Goal: Answer question/provide support: Answer question/provide support

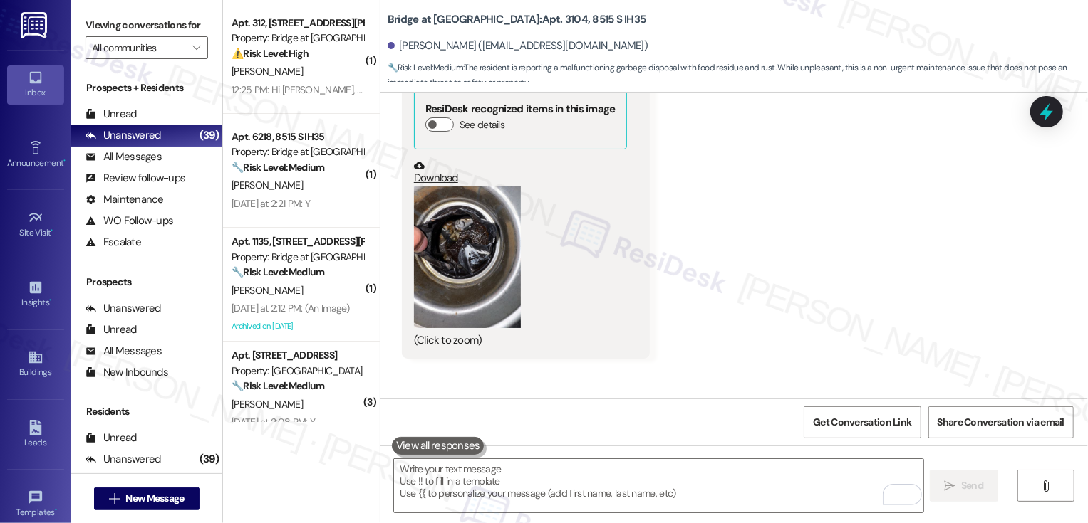
scroll to position [2955, 0]
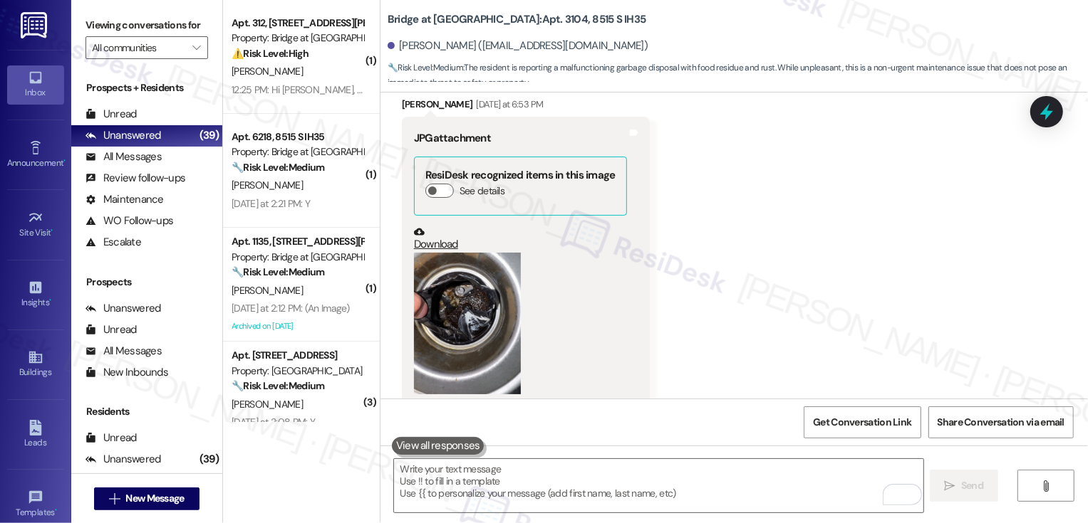
click at [530, 21] on b "Bridge at [GEOGRAPHIC_DATA]: Apt. 3104, 8515 S IH35" at bounding box center [516, 19] width 259 height 15
copy b "3104"
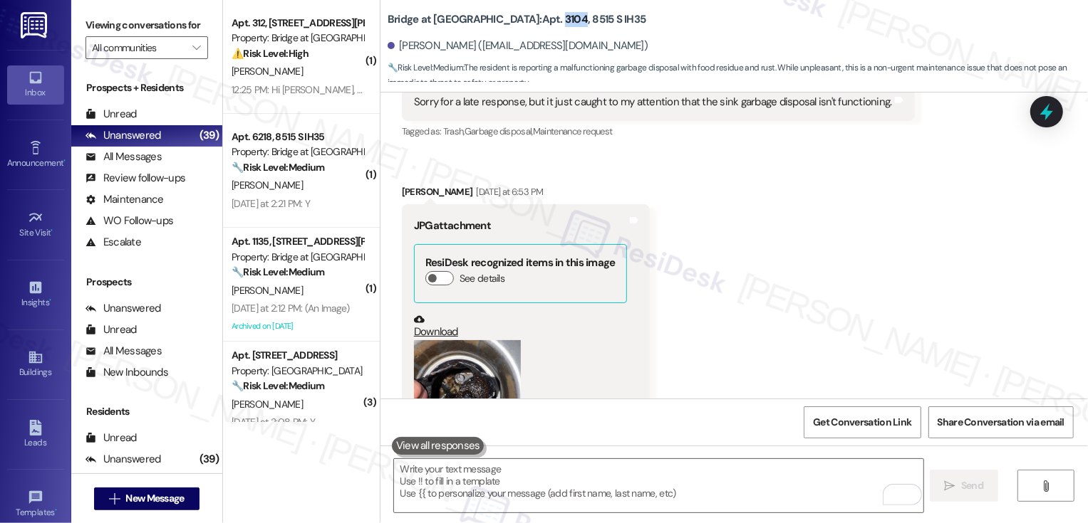
scroll to position [2813, 0]
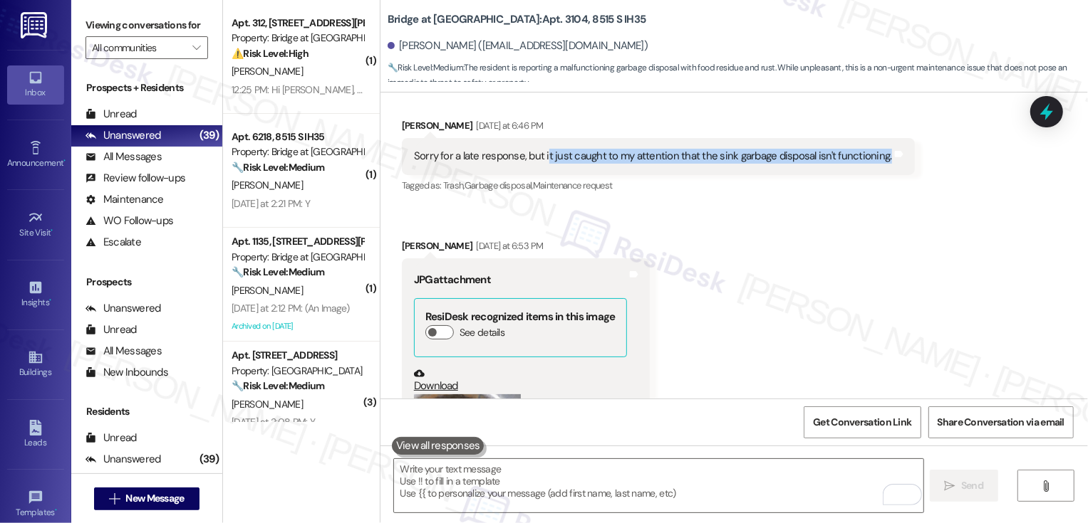
copy div "t just caught to my attention that the sink garbage disposal isn't functioning."
drag, startPoint x: 536, startPoint y: 141, endPoint x: 853, endPoint y: 150, distance: 317.8
click at [854, 151] on div "Sorry for a late response, but it just caught to my attention that the sink gar…" at bounding box center [658, 156] width 513 height 36
click at [608, 482] on textarea "To enrich screen reader interactions, please activate Accessibility in Grammarl…" at bounding box center [658, 485] width 529 height 53
paste textarea "t just caught to my attention that the sink garbage disposal isn't functioning."
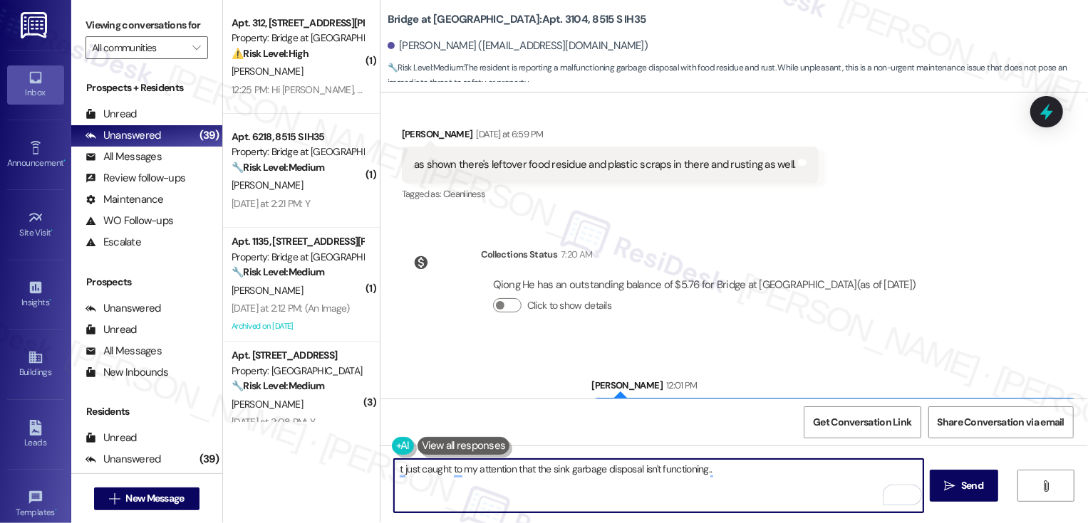
scroll to position [3291, 0]
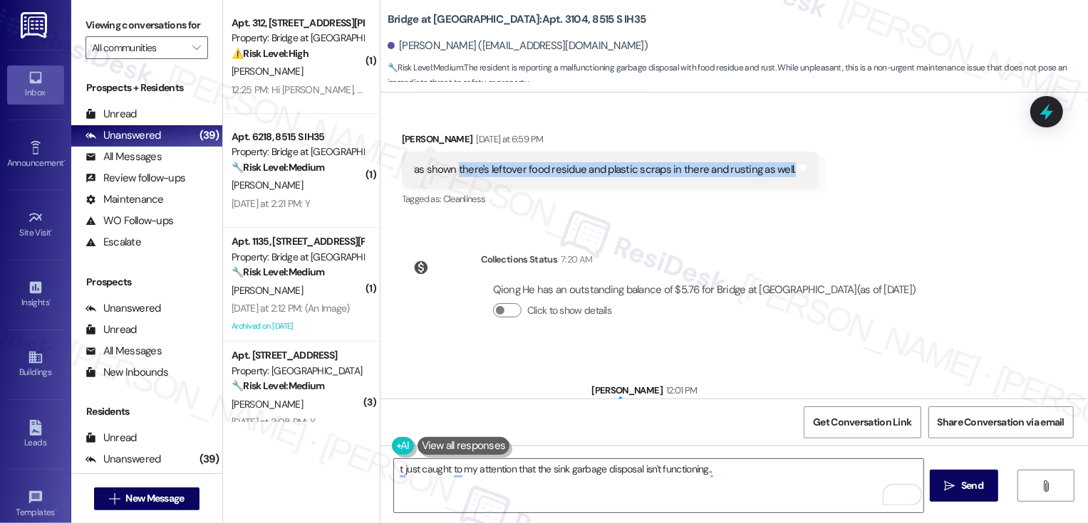
drag, startPoint x: 448, startPoint y: 151, endPoint x: 768, endPoint y: 169, distance: 320.3
click at [768, 169] on div "as shown there's leftover food residue and plastic scraps in there and rusting …" at bounding box center [610, 170] width 417 height 36
copy div "there's leftover food residue and plastic scraps in there and rusting as well."
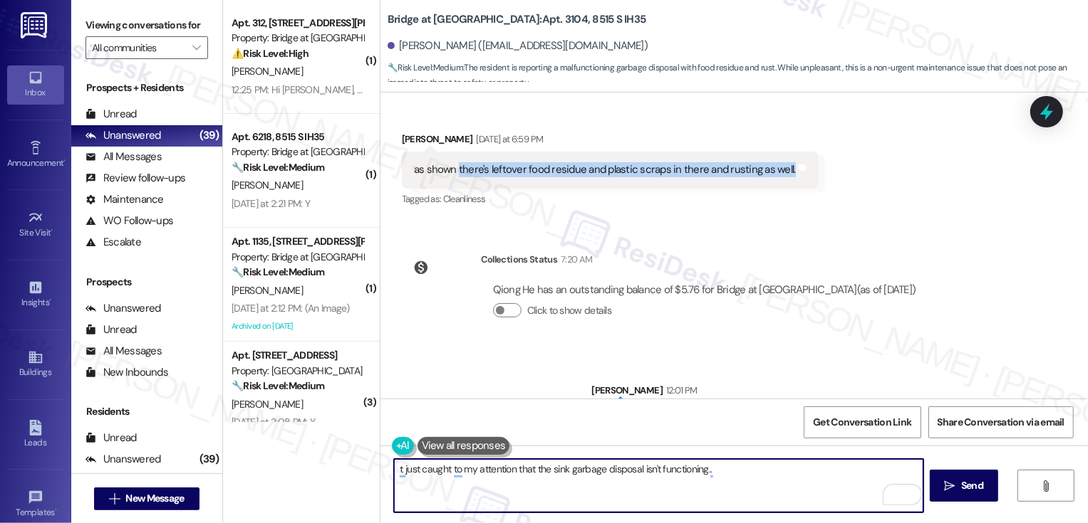
click at [754, 475] on textarea "t just caught to my attention that the sink garbage disposal isn't functioning.." at bounding box center [658, 485] width 529 height 53
paste textarea "there's leftover food residue and plastic scraps in there and rusting as well."
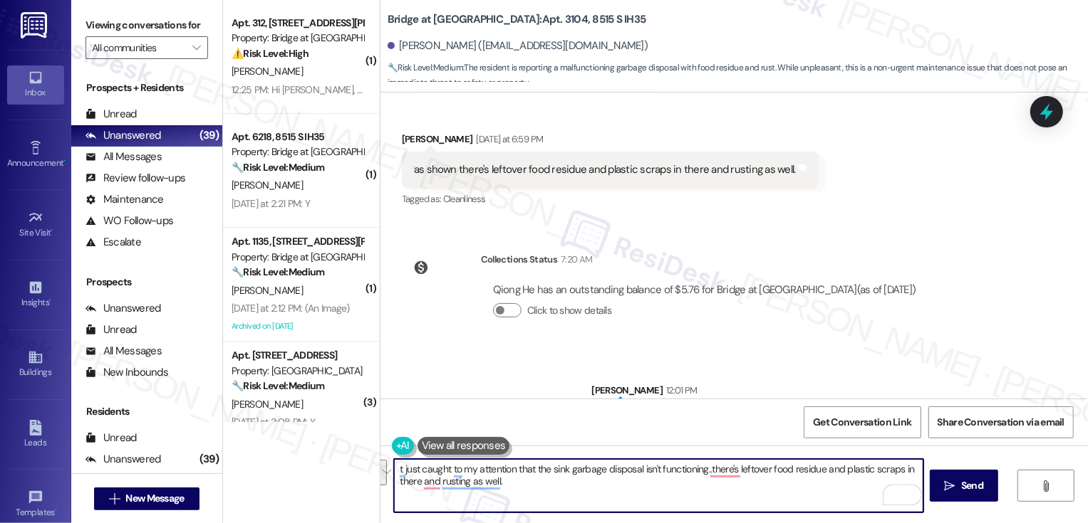
type textarea "t just caught to my attention that the sink garbage disposal isn't functioning.…"
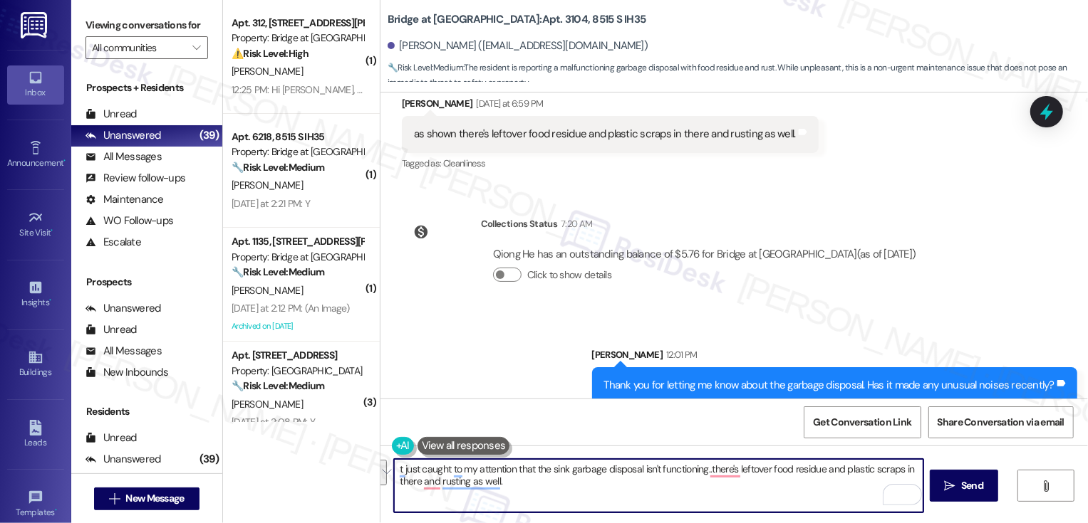
click at [451, 320] on div "Sent via SMS [PERSON_NAME] 12:01 PM Thank you for letting me know about the gar…" at bounding box center [733, 365] width 707 height 99
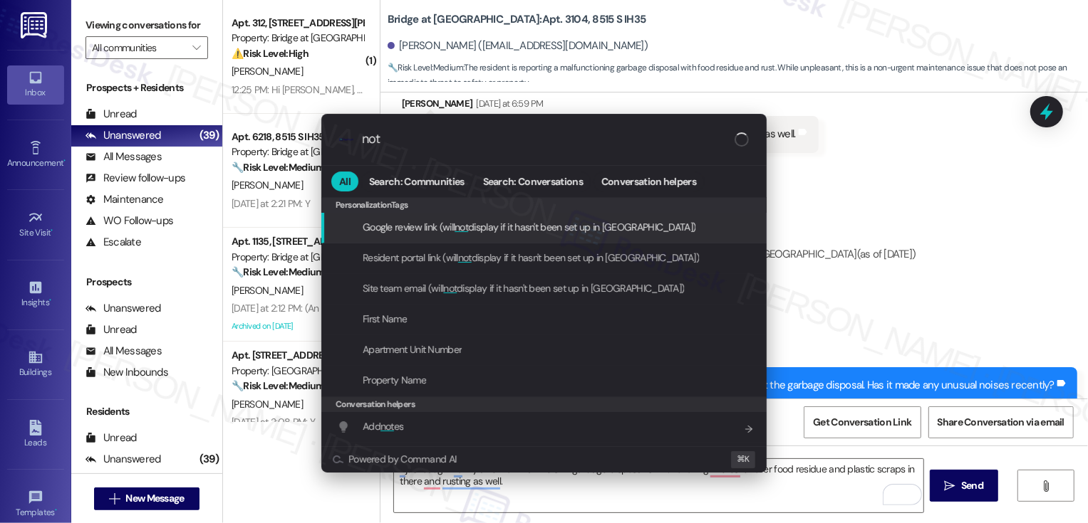
type input "note"
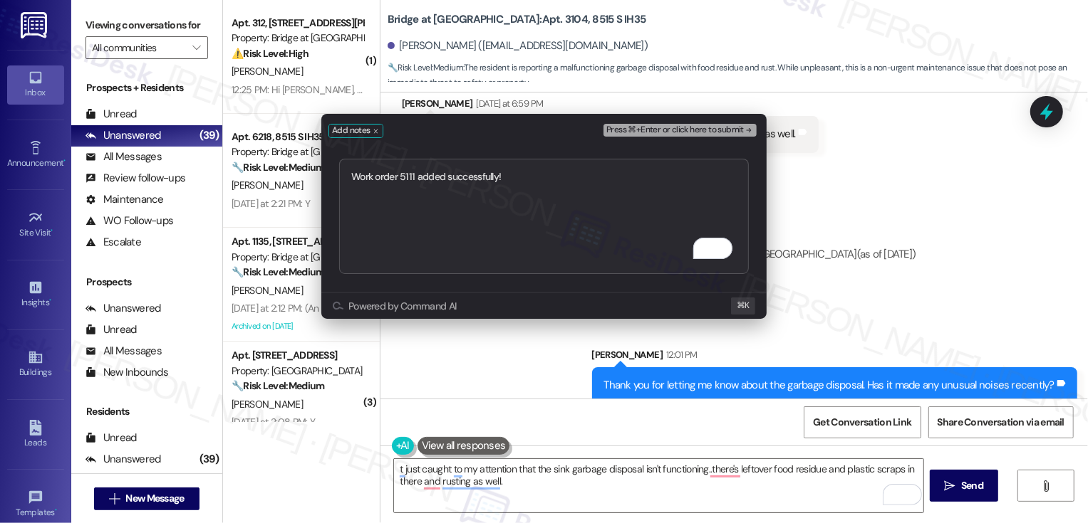
click at [538, 210] on textarea "Work order 5111 added successfully!" at bounding box center [544, 216] width 410 height 115
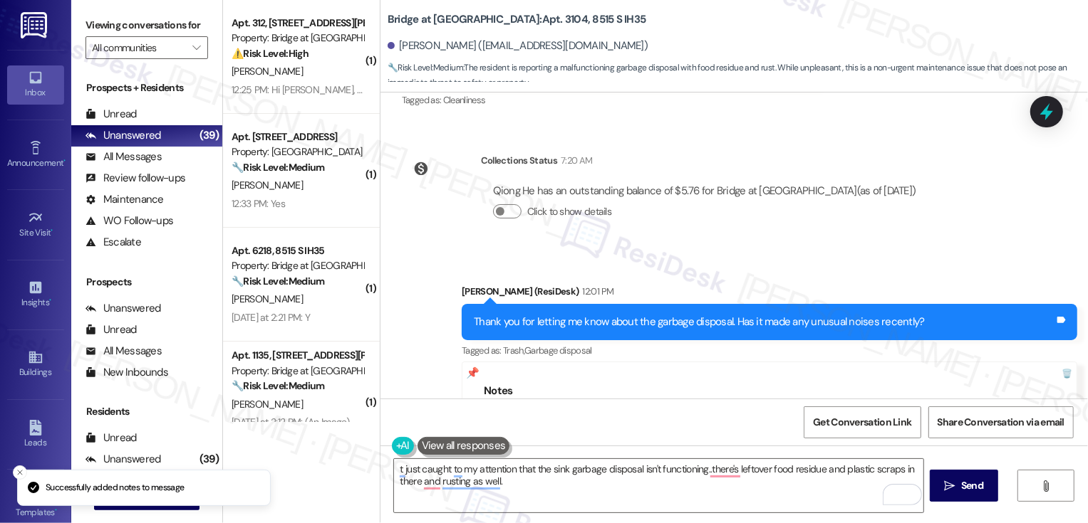
scroll to position [3483, 0]
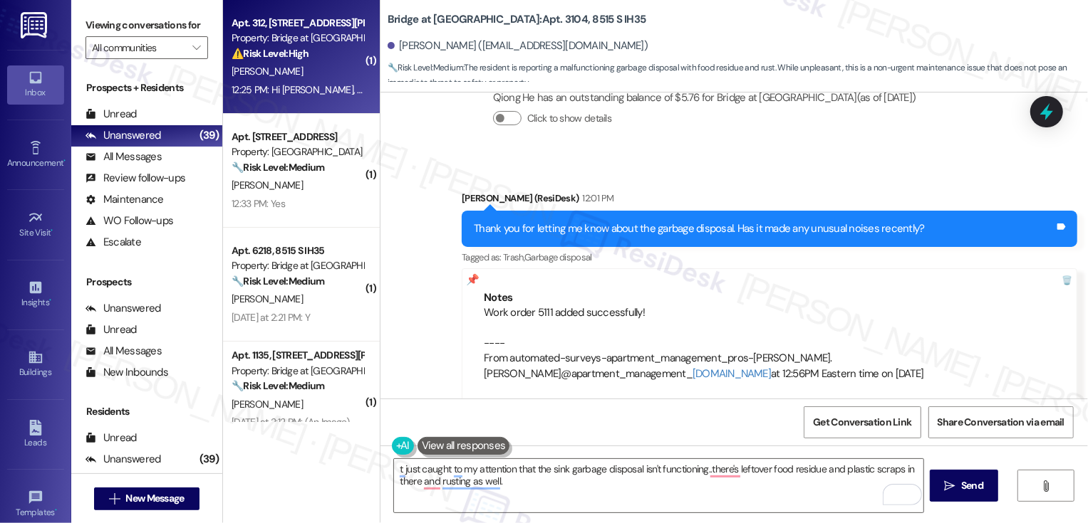
click at [303, 48] on div "⚠️ Risk Level: High The resident is reporting a recurring leak that has not bee…" at bounding box center [297, 53] width 132 height 15
type textarea "Fetching suggested responses. Please feel free to read through the conversation…"
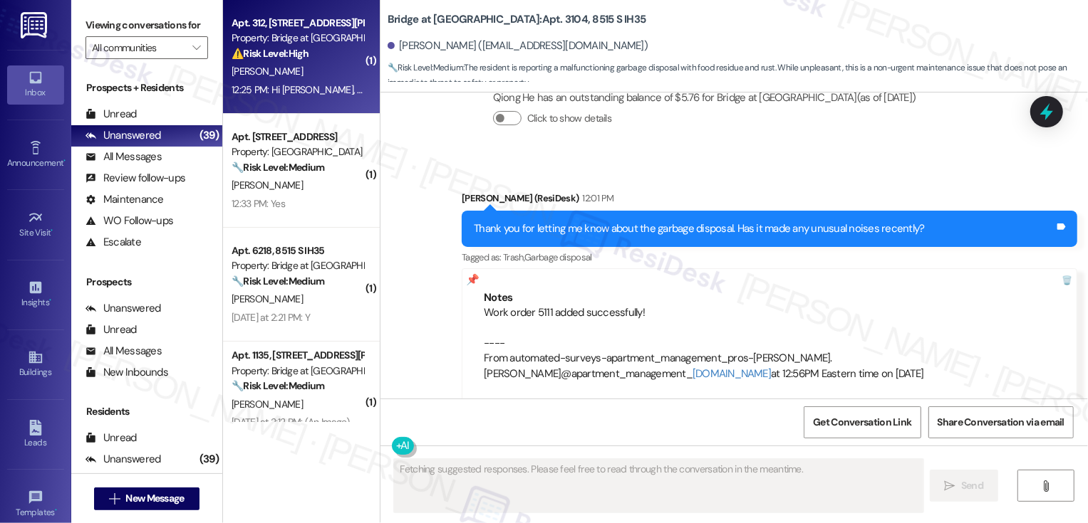
click at [303, 48] on div "⚠️ Risk Level: High The resident is reporting a recurring leak that has not bee…" at bounding box center [297, 53] width 132 height 15
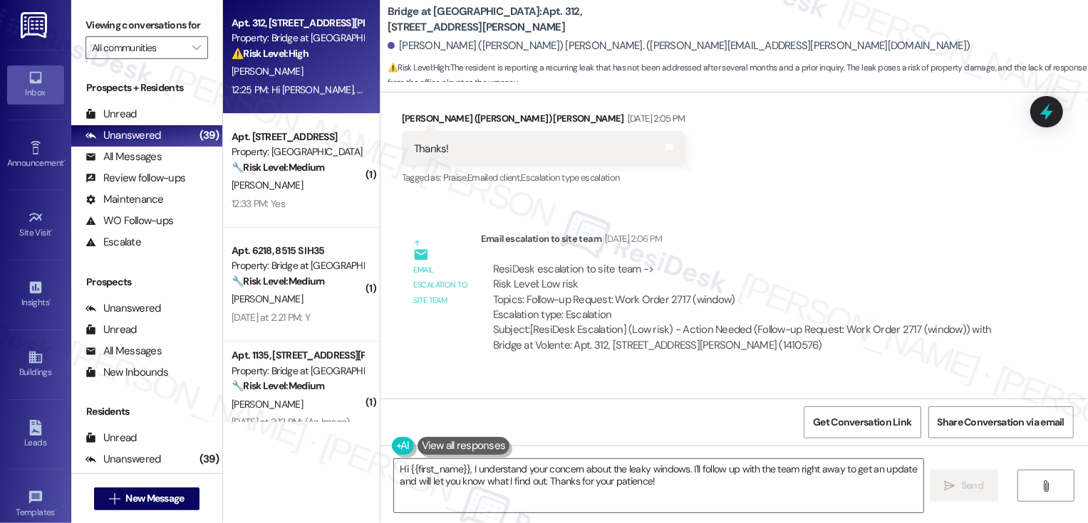
scroll to position [645, 0]
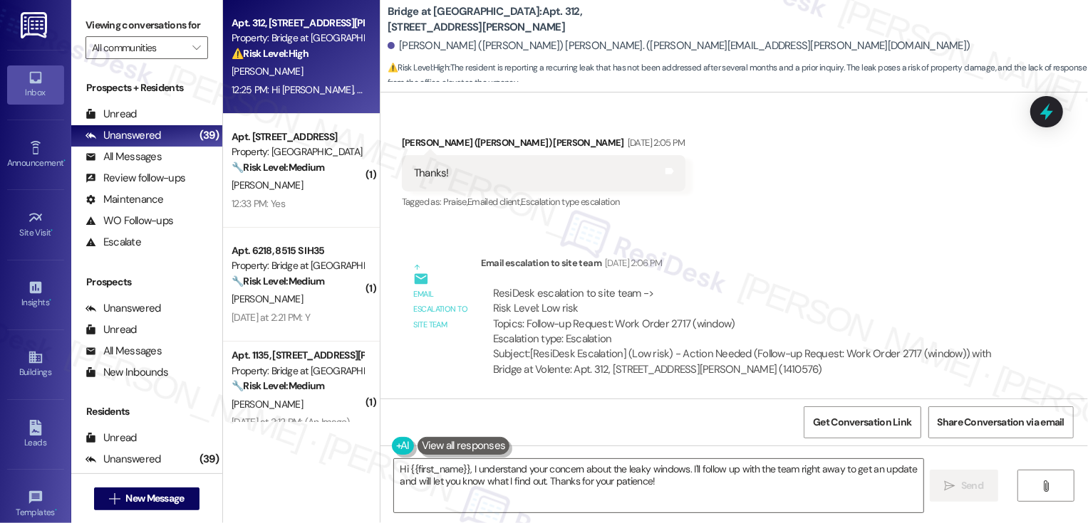
click at [443, 22] on b "Bridge at Volente: Apt. 312, [STREET_ADDRESS][PERSON_NAME]" at bounding box center [529, 19] width 285 height 31
copy b "Volente"
click at [490, 22] on b "Bridge at Volente: Apt. 312, [STREET_ADDRESS][PERSON_NAME]" at bounding box center [529, 19] width 285 height 31
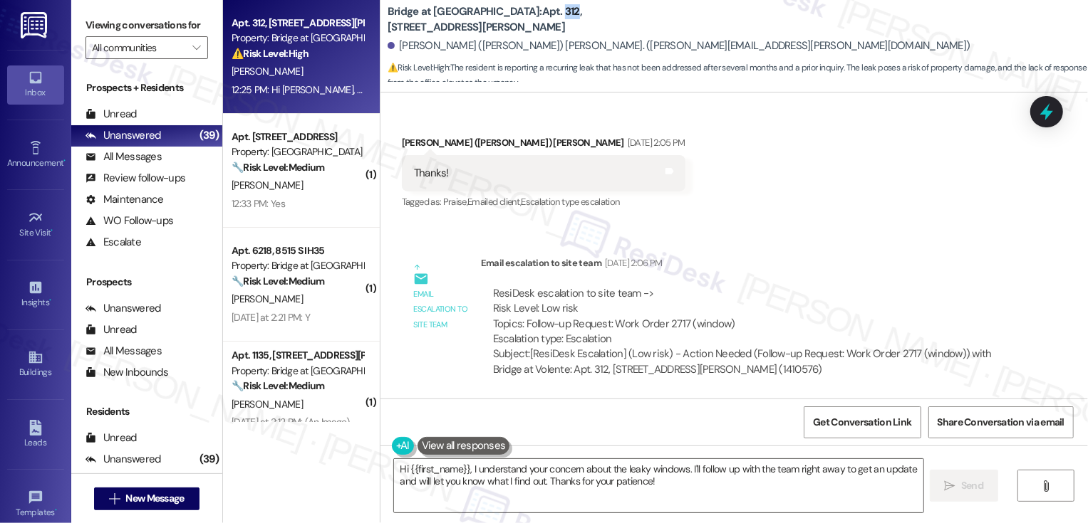
copy b "312"
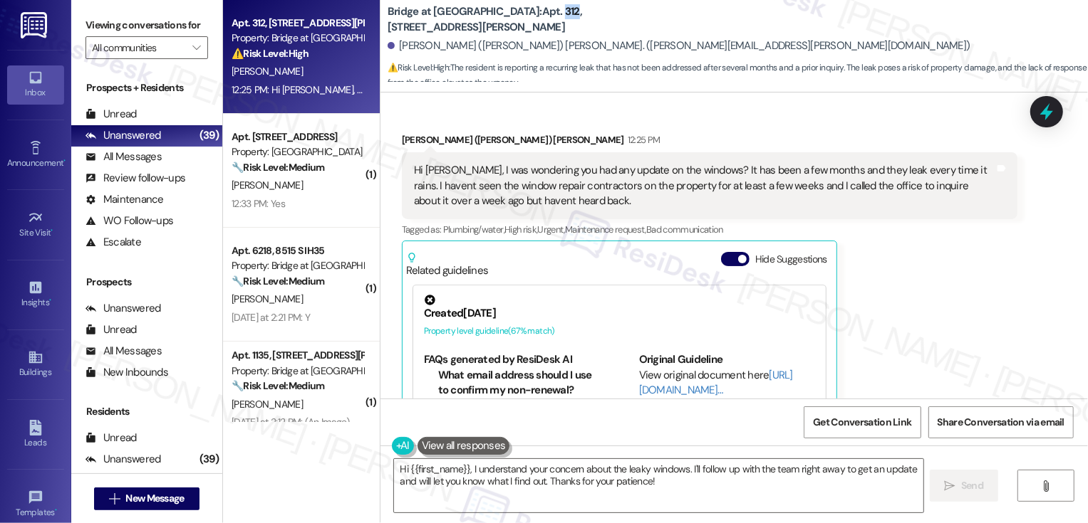
scroll to position [1697, 0]
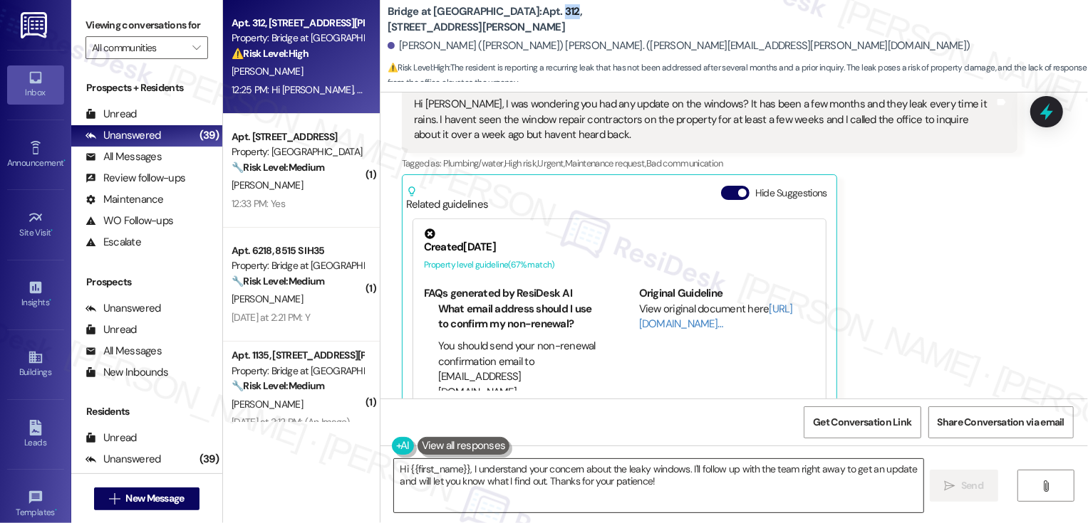
click at [517, 476] on textarea "Hi {{first_name}}, I understand your concern about the leaky windows. I'll foll…" at bounding box center [658, 485] width 529 height 53
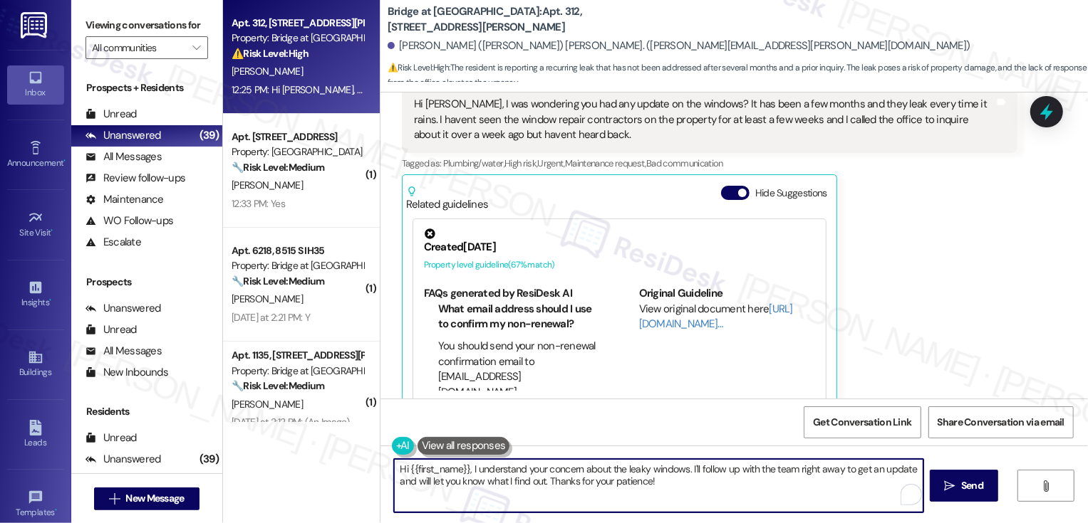
click at [718, 488] on textarea "Hi {{first_name}}, I understand your concern about the leaky windows. I'll foll…" at bounding box center [658, 485] width 529 height 53
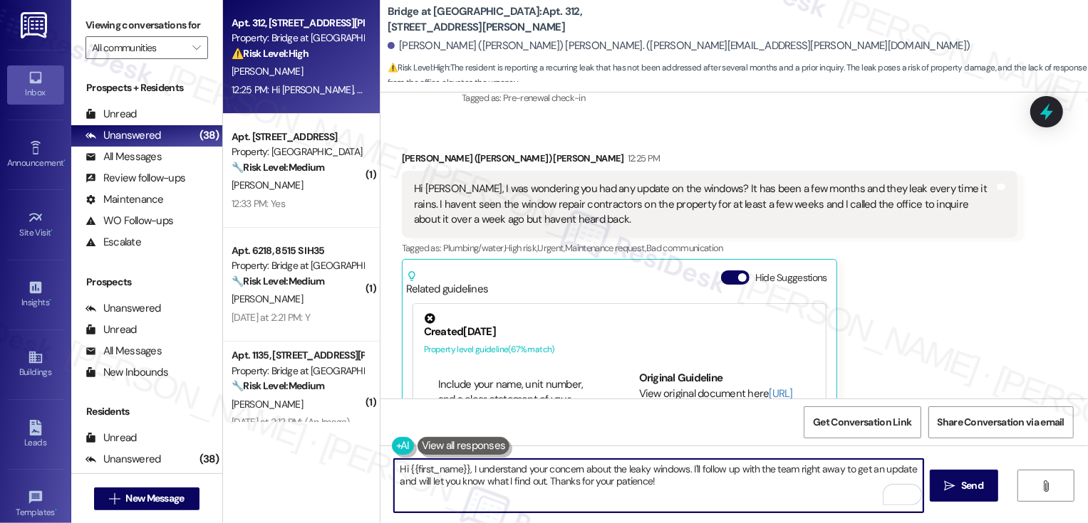
scroll to position [1589, 0]
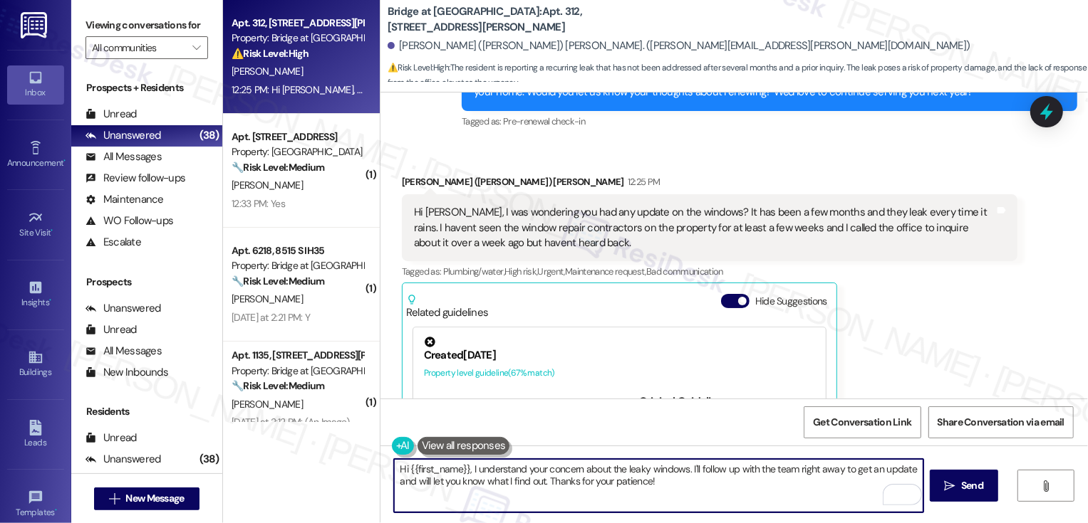
click at [578, 494] on textarea "Hi {{first_name}}, I understand your concern about the leaky windows. I'll foll…" at bounding box center [658, 485] width 529 height 53
click at [525, 205] on div "Hi [PERSON_NAME], I was wondering you had any update on the windows? It has bee…" at bounding box center [704, 228] width 580 height 46
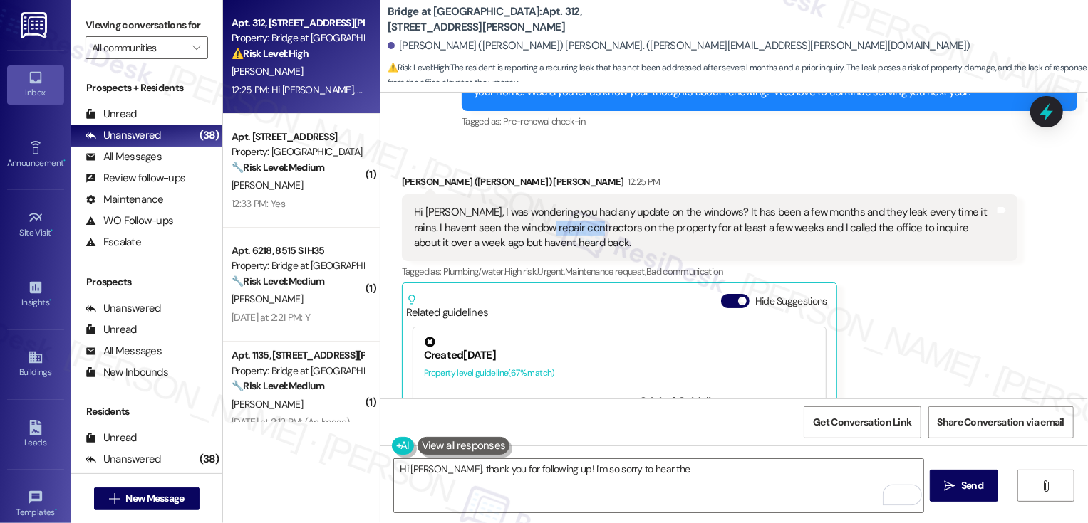
click at [525, 205] on div "Hi [PERSON_NAME], I was wondering you had any update on the windows? It has bee…" at bounding box center [704, 228] width 580 height 46
copy div "contractors"
click at [682, 467] on textarea "Hi [PERSON_NAME], thank you for following up! I'm so sorry to hear the" at bounding box center [658, 485] width 529 height 53
paste textarea "contractors"
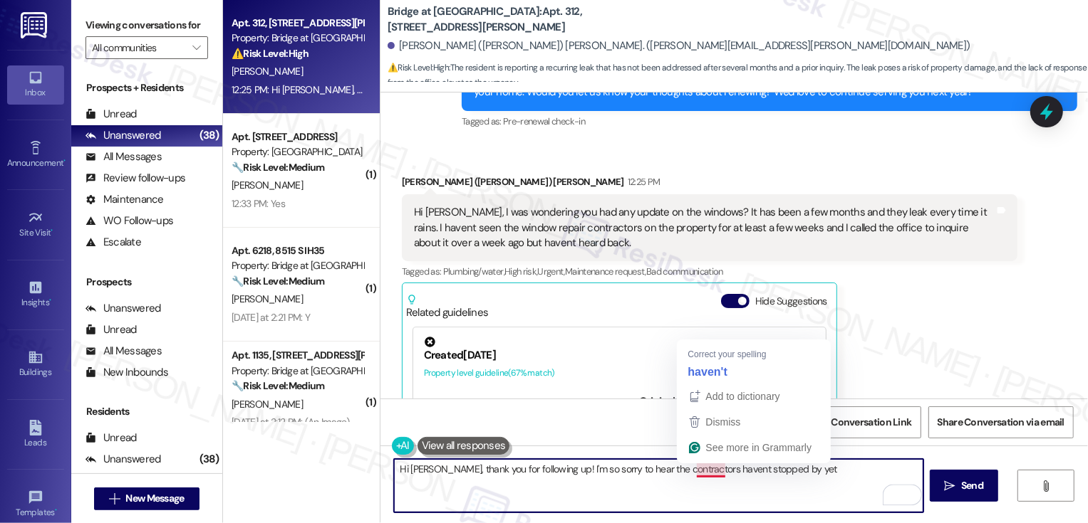
click at [699, 473] on textarea "Hi [PERSON_NAME], thank you for following up! I'm so sorry to hear the contract…" at bounding box center [658, 485] width 529 height 53
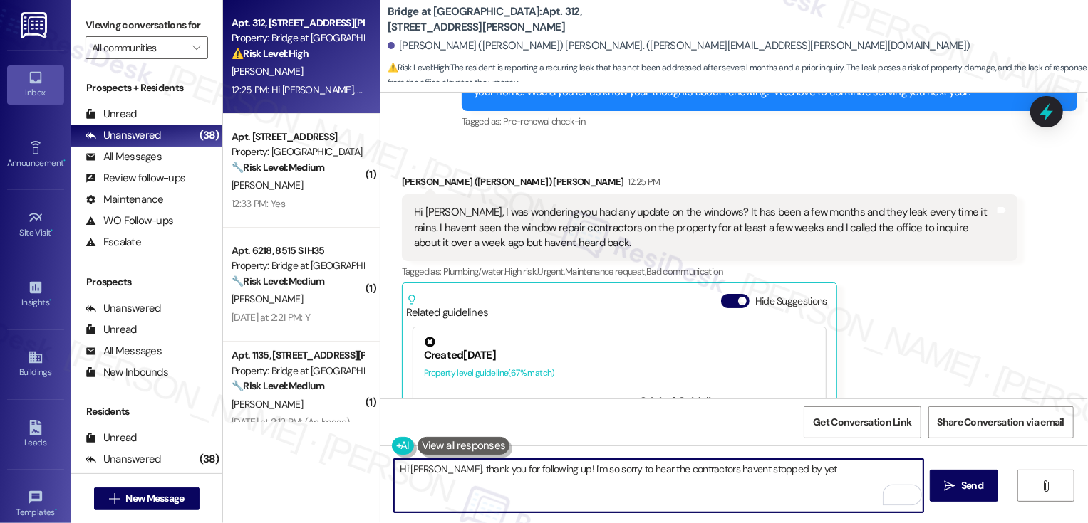
click at [722, 395] on div "Original Guideline" at bounding box center [727, 402] width 176 height 15
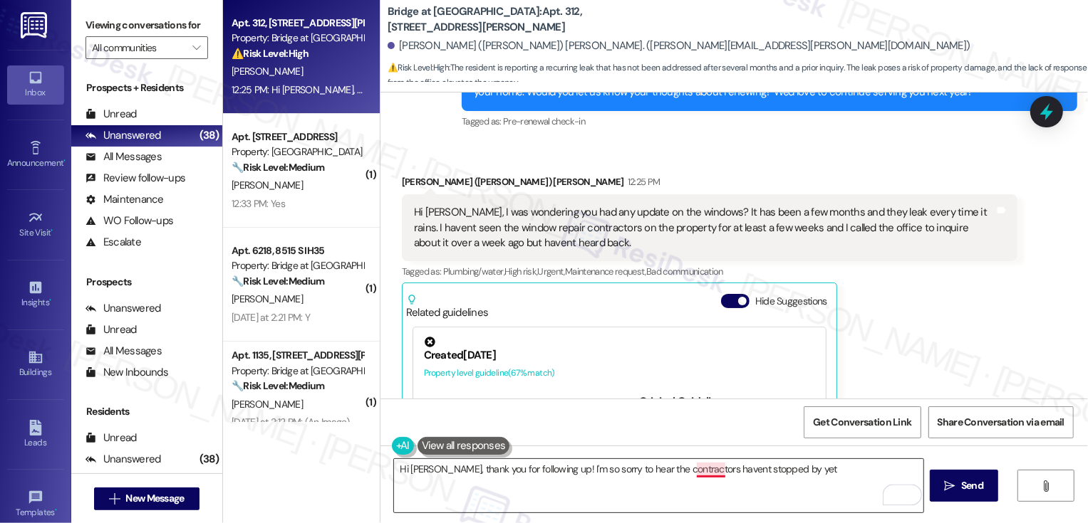
click at [709, 471] on textarea "Hi [PERSON_NAME], thank you for following up! I'm so sorry to hear the contract…" at bounding box center [658, 485] width 529 height 53
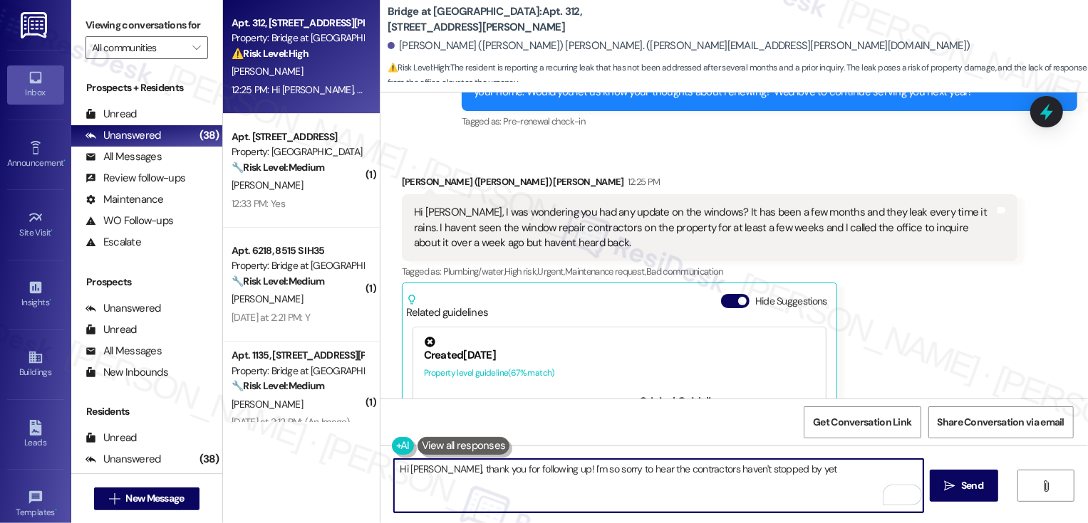
click at [798, 476] on textarea "Hi [PERSON_NAME], thank you for following up! I'm so sorry to hear the contract…" at bounding box center [658, 485] width 529 height 53
type textarea "Hi [PERSON_NAME], thank you for following up! I'm so sorry to hear the contract…"
